Goal: Information Seeking & Learning: Learn about a topic

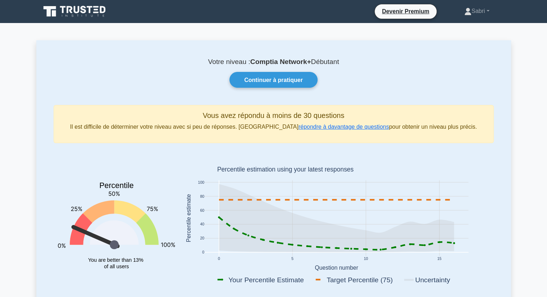
click at [85, 8] on icon at bounding box center [75, 12] width 69 height 14
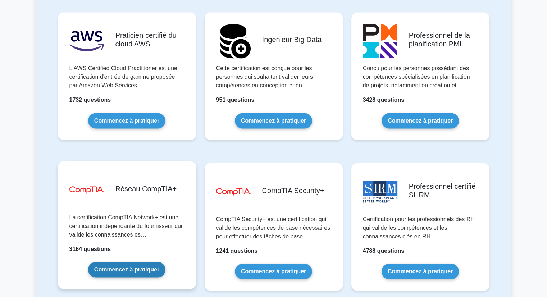
scroll to position [1296, 0]
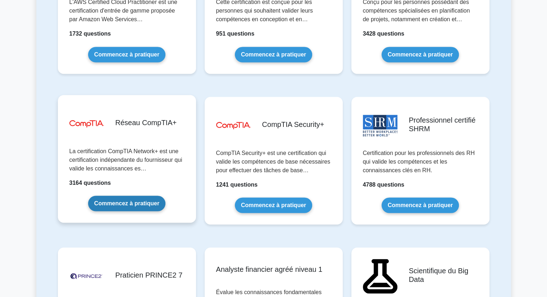
click at [114, 196] on link "Commencez à pratiquer" at bounding box center [126, 203] width 77 height 15
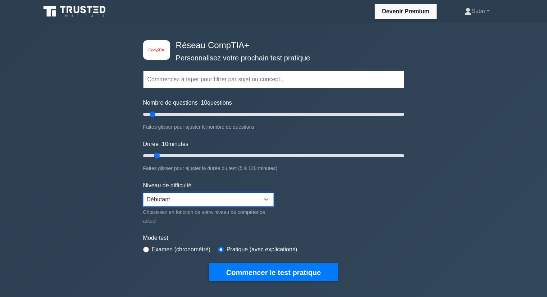
click at [160, 195] on select "Débutant Intermédiaire Expert" at bounding box center [208, 200] width 131 height 14
click at [109, 150] on div "image/svg+xml Réseau CompTIA+ Personnalisez votre prochain test pratique Thèmes…" at bounding box center [273, 261] width 547 height 477
click at [171, 78] on input "text" at bounding box center [273, 79] width 261 height 17
